Goal: Information Seeking & Learning: Find specific fact

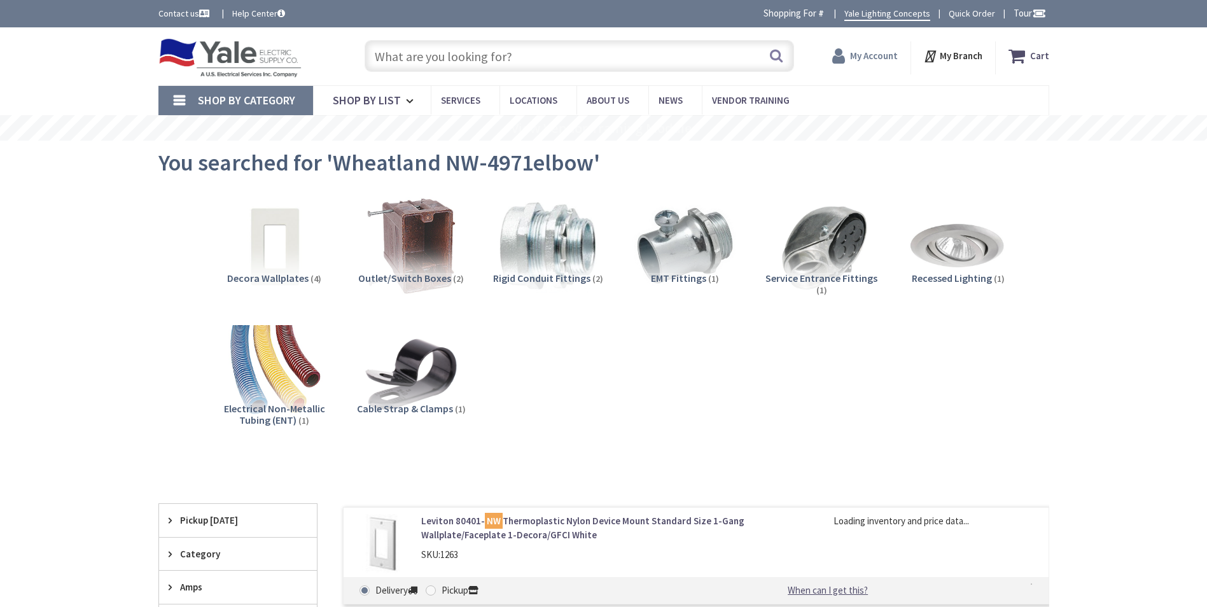
click at [869, 60] on strong "My Account" at bounding box center [874, 56] width 48 height 12
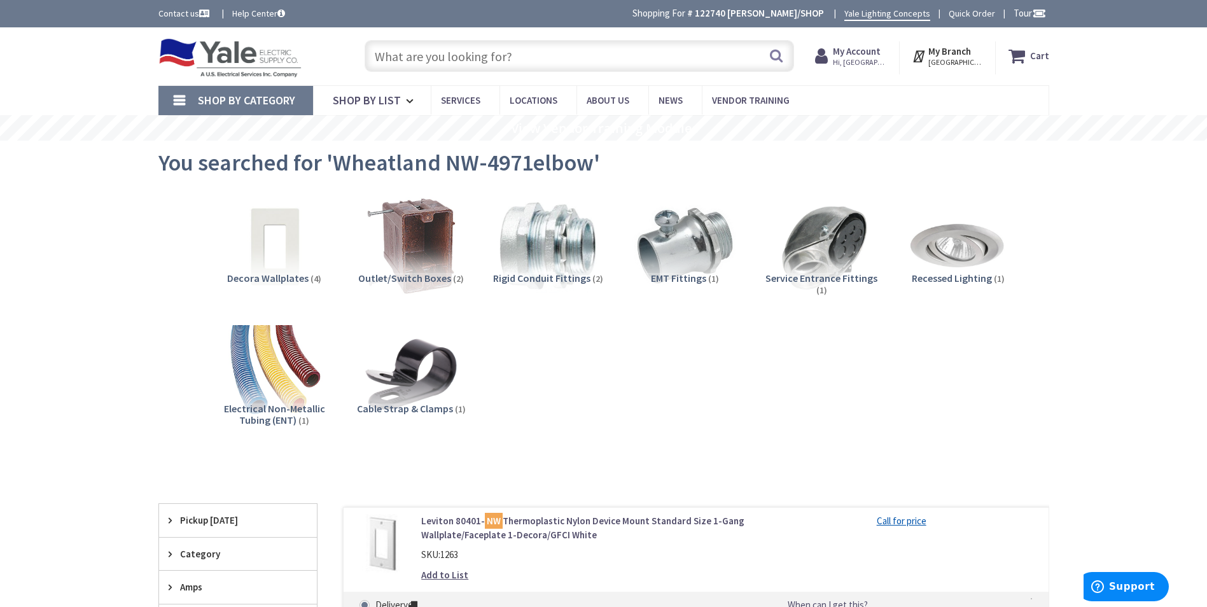
click at [484, 56] on input "text" at bounding box center [579, 56] width 429 height 32
paste input "B8546PT"
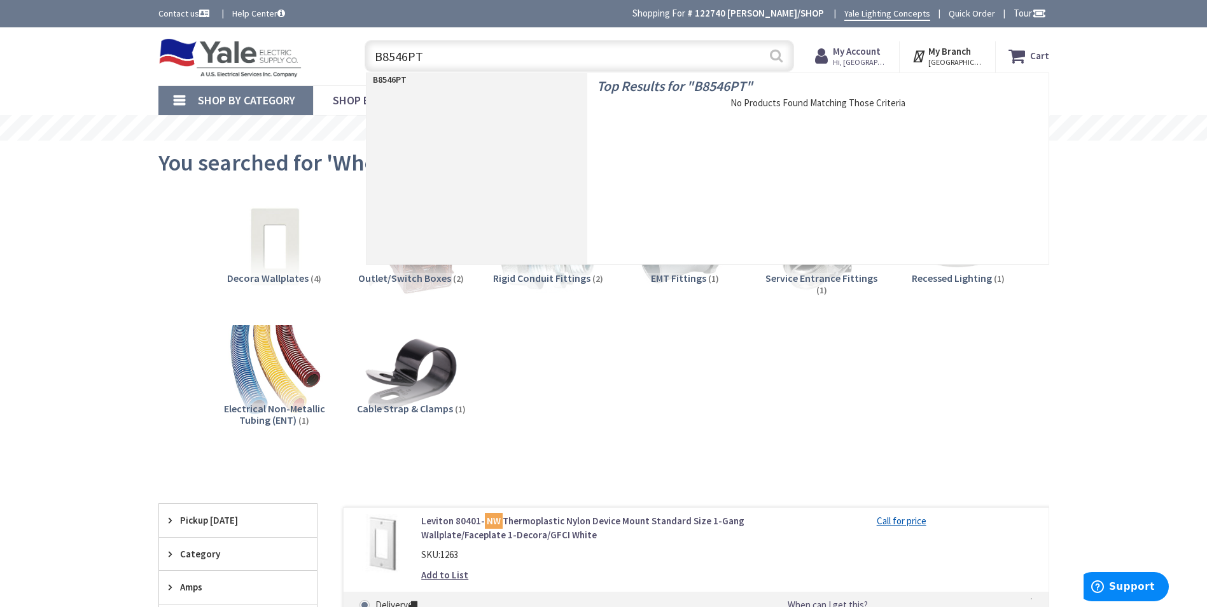
type input "B8546PT"
click at [776, 55] on button "Search" at bounding box center [776, 55] width 17 height 29
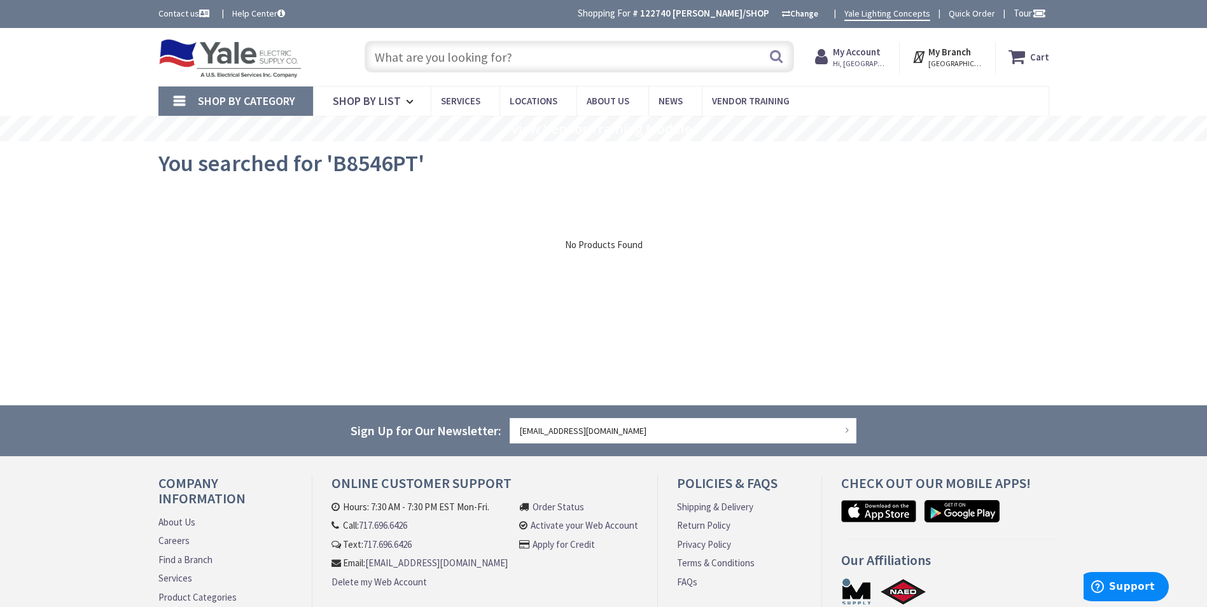
click at [413, 65] on input "text" at bounding box center [579, 57] width 429 height 32
paste input "B8546PT"
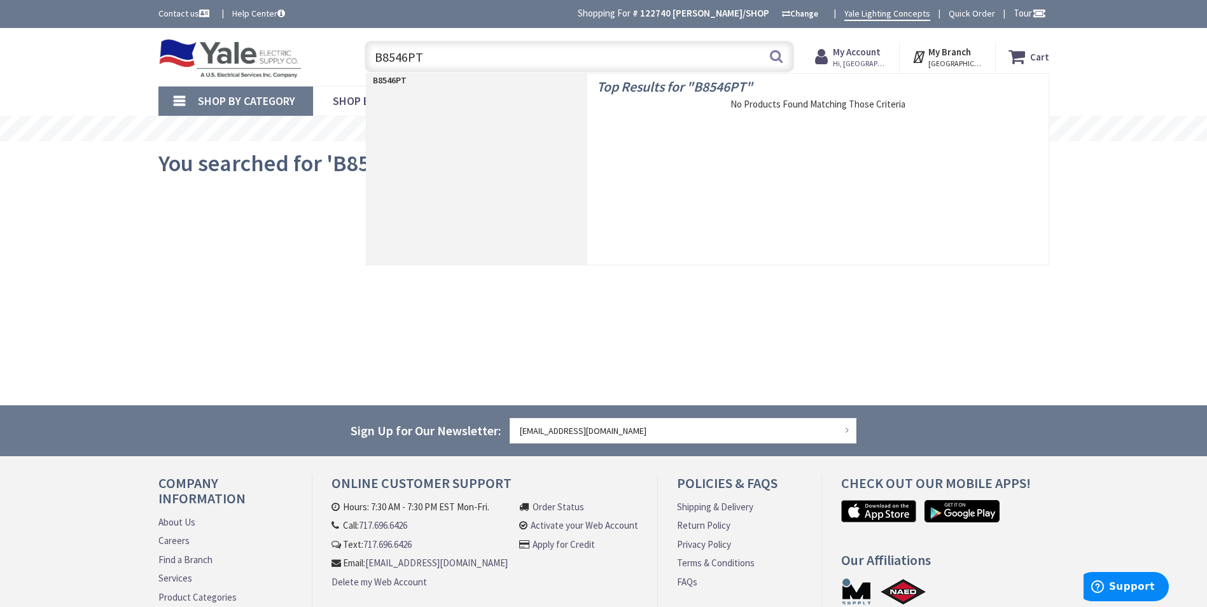
click at [386, 60] on input "B8546PT" at bounding box center [579, 57] width 429 height 32
click at [380, 56] on input "B8546PT" at bounding box center [579, 57] width 429 height 32
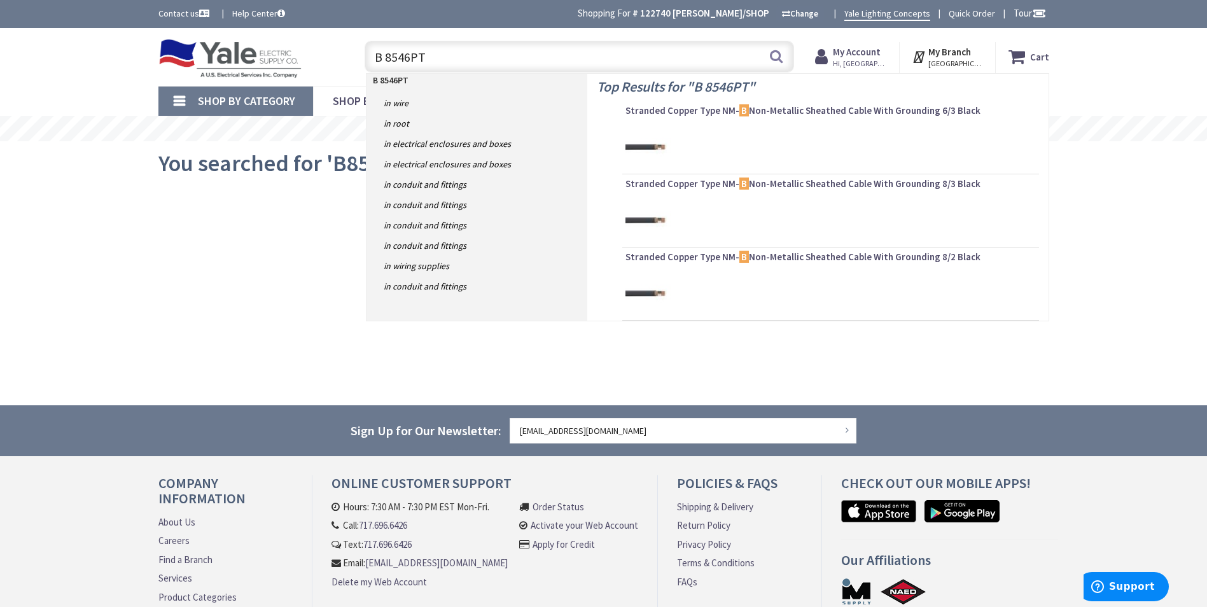
click at [410, 59] on input "B 8546PT" at bounding box center [579, 57] width 429 height 32
type input "B 8546 PT"
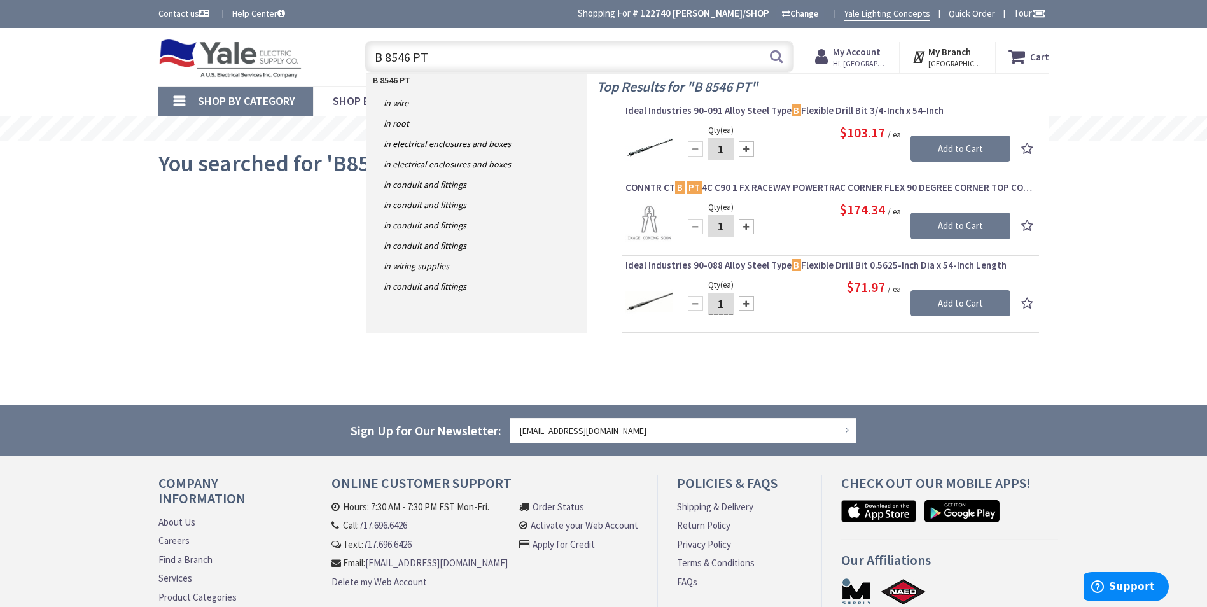
drag, startPoint x: 434, startPoint y: 58, endPoint x: 333, endPoint y: 60, distance: 101.2
click at [333, 60] on div "Toggle Nav B 8546 PT B 8546 PT Search Cart My Cart Close" at bounding box center [604, 57] width 910 height 43
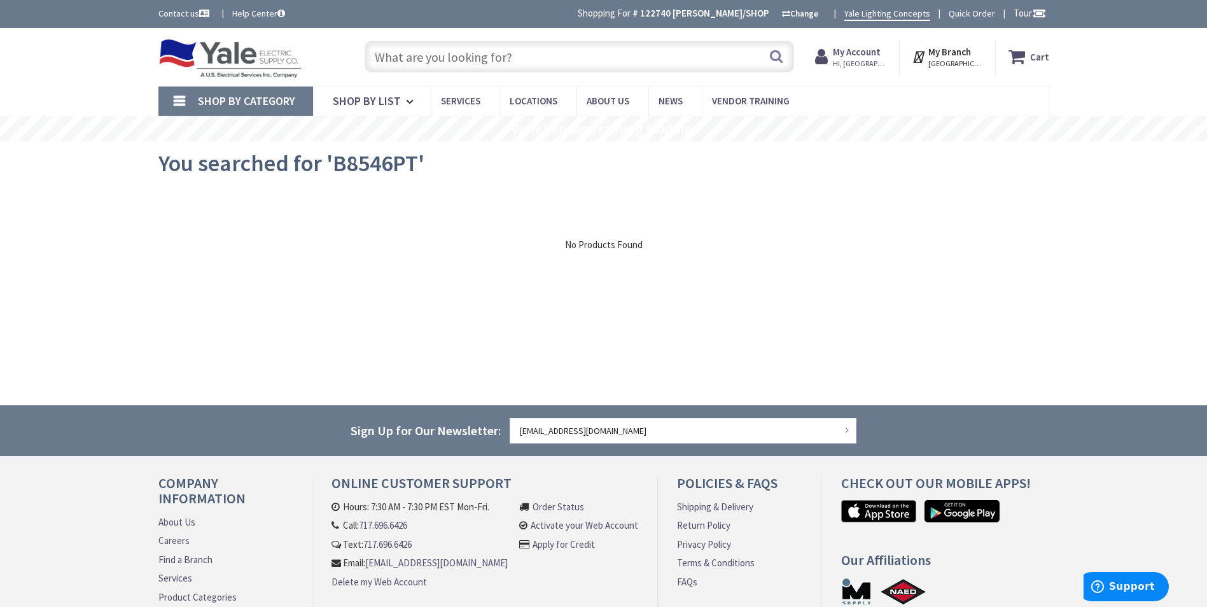
click at [461, 67] on input "text" at bounding box center [579, 57] width 429 height 32
paste input "SC 52151-1/2-3/4"
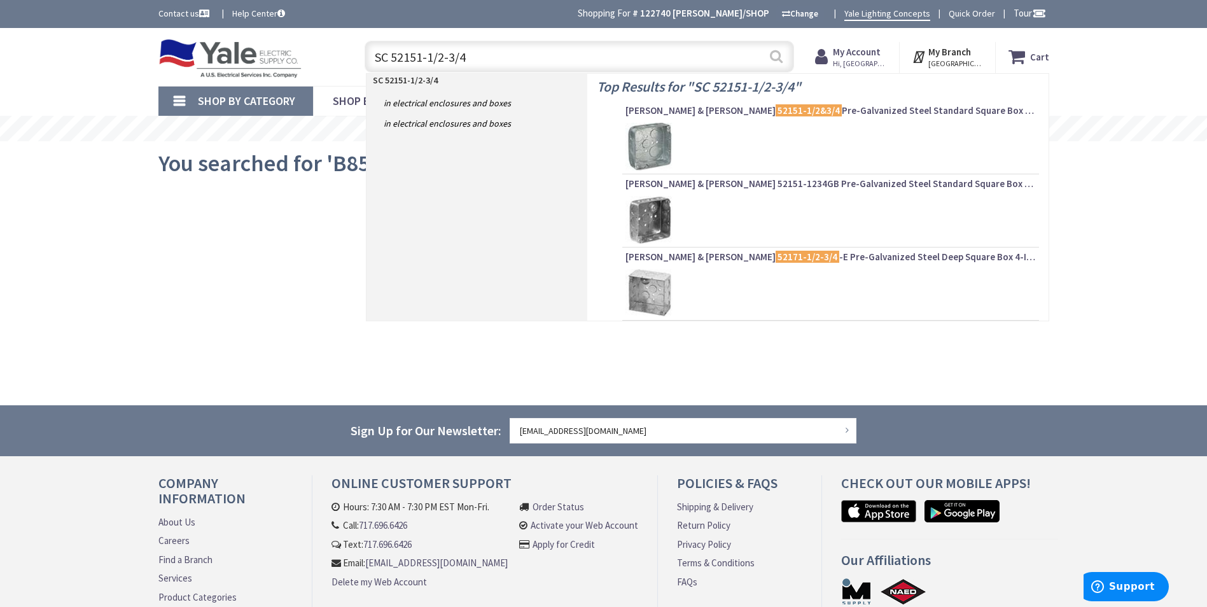
type input "SC 52151-1/2-3/4"
click at [776, 60] on button "Search" at bounding box center [776, 56] width 17 height 29
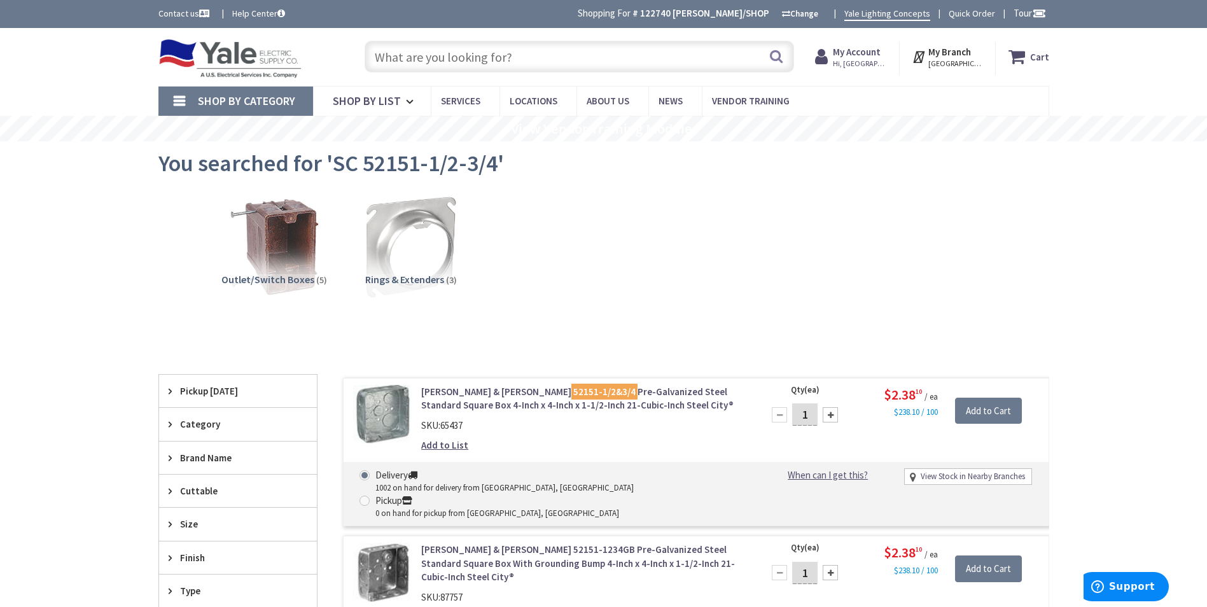
click at [517, 67] on input "text" at bounding box center [579, 57] width 429 height 32
paste input "30-3594"
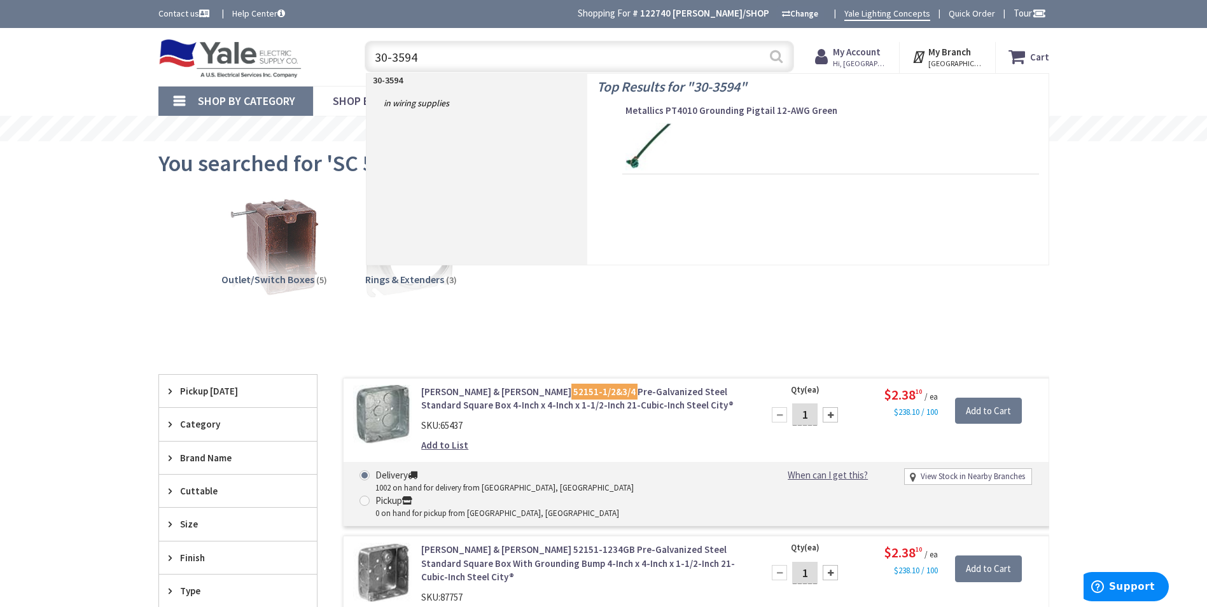
type input "30-3594"
click at [777, 64] on button "Search" at bounding box center [776, 56] width 17 height 29
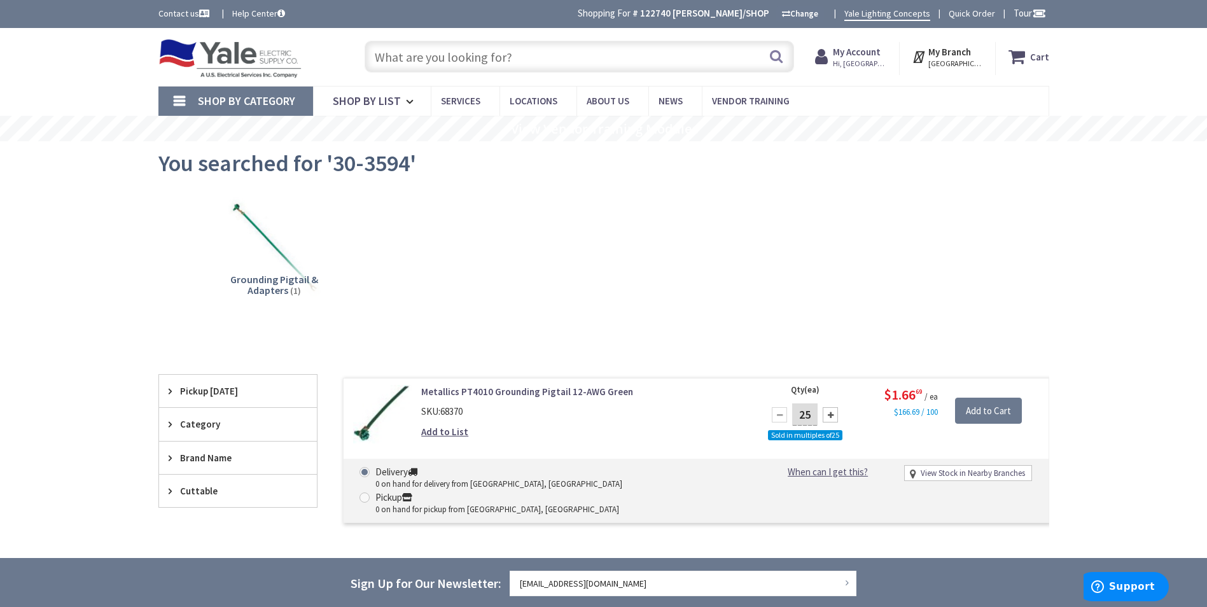
click at [441, 62] on input "text" at bounding box center [579, 57] width 429 height 32
paste input "820D"
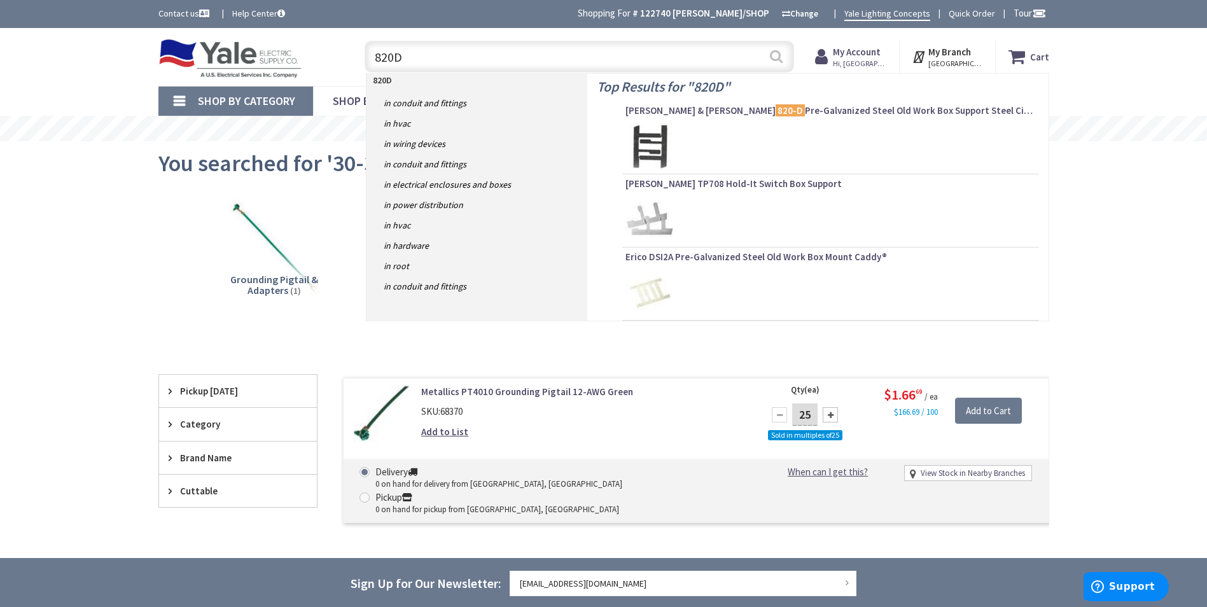
type input "820D"
click at [777, 63] on button "Search" at bounding box center [776, 56] width 17 height 29
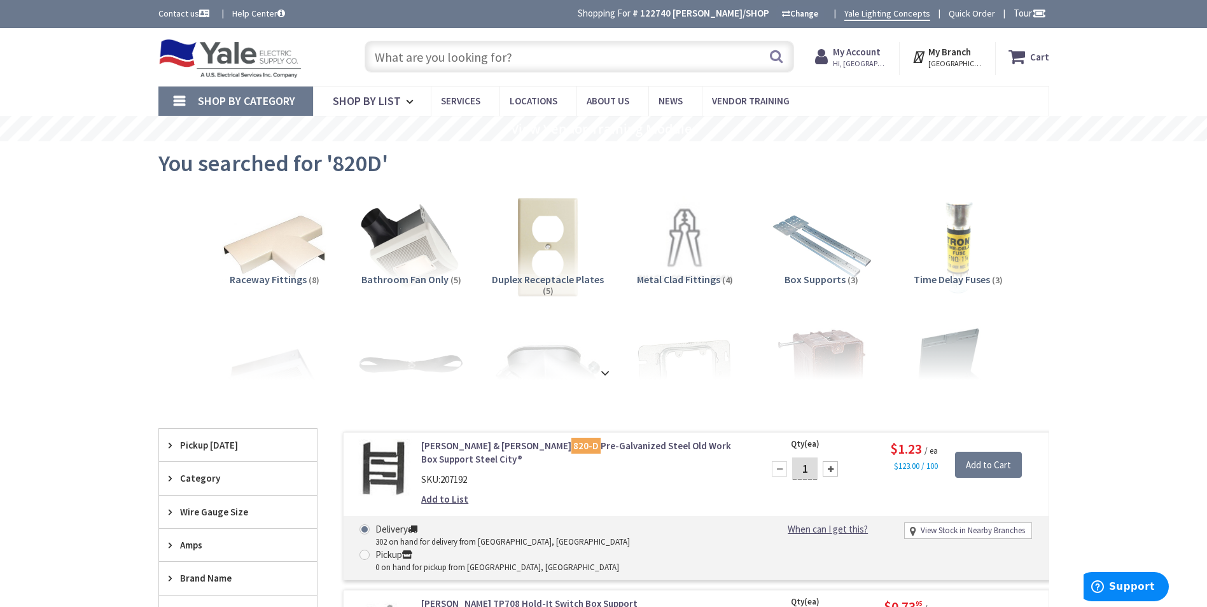
click at [476, 74] on div "Search" at bounding box center [576, 56] width 436 height 41
click at [473, 55] on input "text" at bounding box center [579, 57] width 429 height 32
paste input "MC cutin Box"
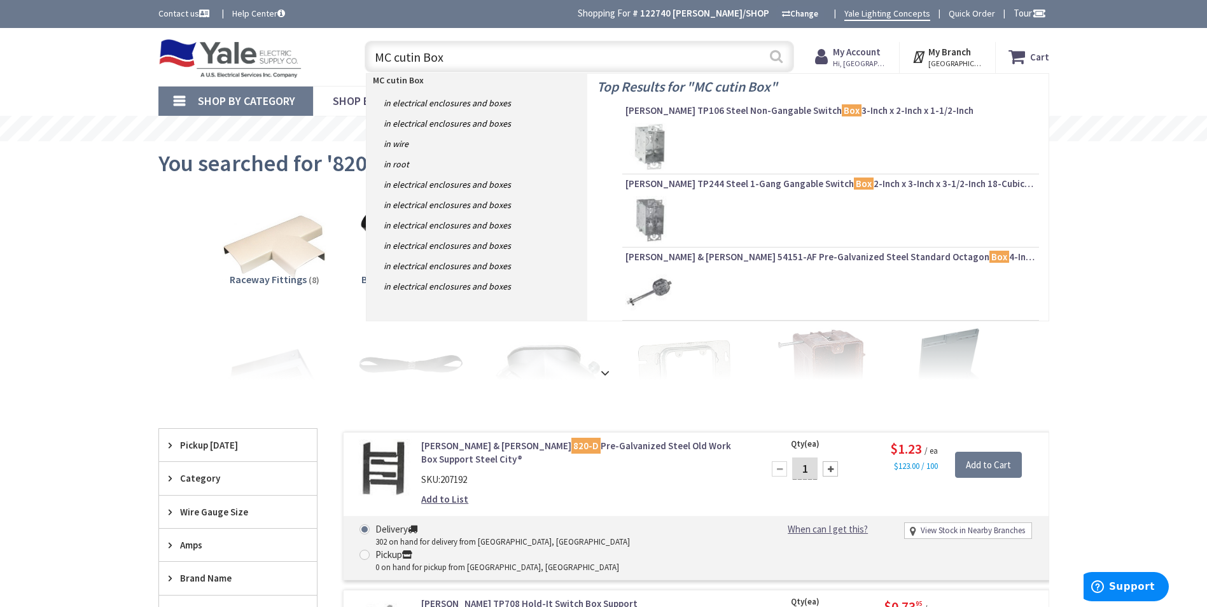
type input "MC cutin Box"
click at [777, 59] on button "Search" at bounding box center [776, 56] width 17 height 29
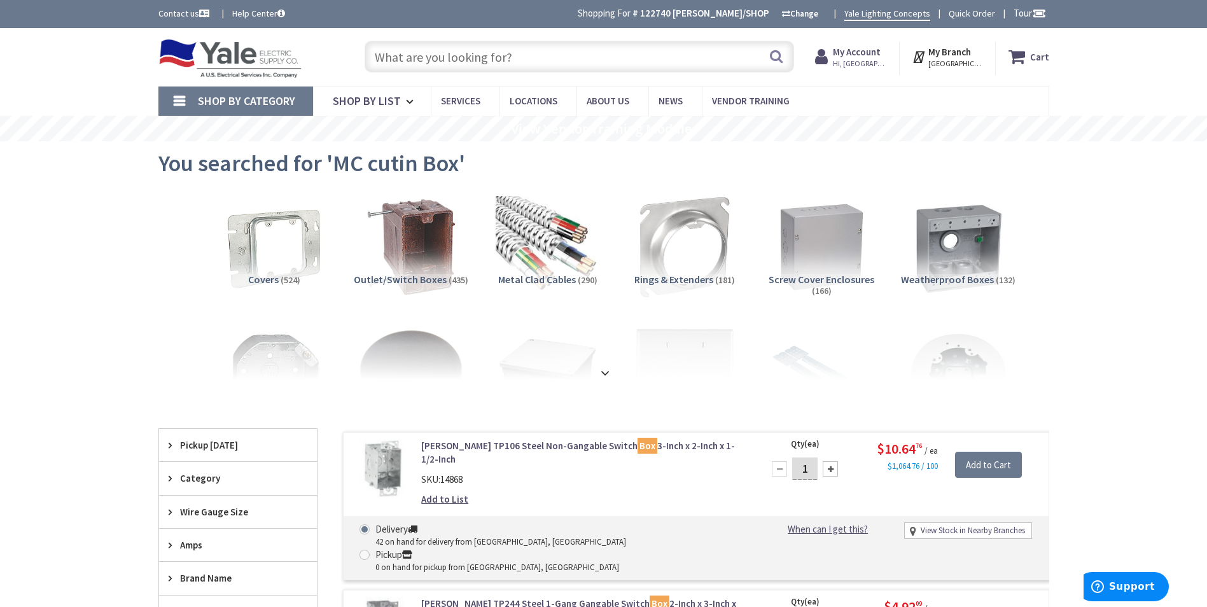
click at [545, 54] on input "text" at bounding box center [579, 57] width 429 height 32
paste input "3/4 EMT"
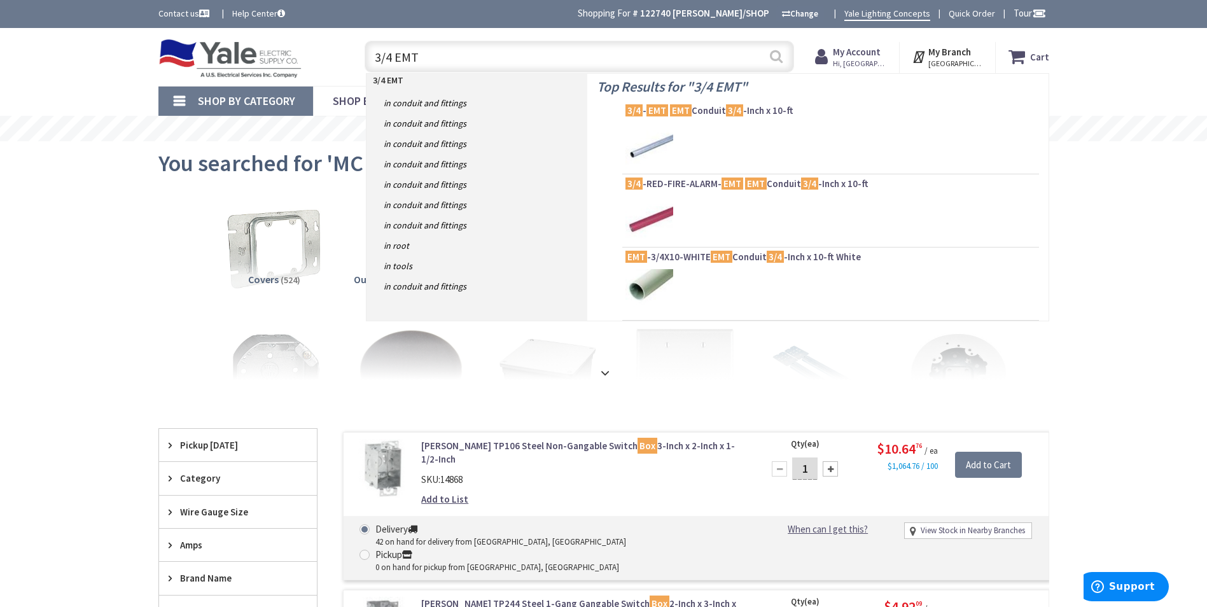
type input "3/4 EMT"
click at [777, 55] on button "Search" at bounding box center [776, 56] width 17 height 29
